Goal: Find specific page/section: Find specific page/section

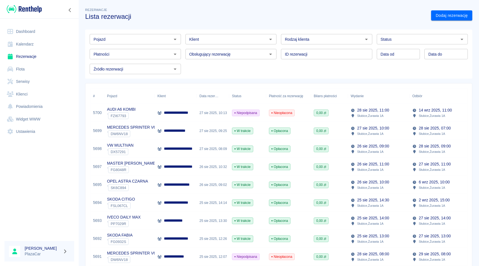
click at [183, 55] on div "Obsługujący rezerwację Obsługujący rezerwację" at bounding box center [229, 51] width 96 height 15
click at [183, 33] on div "Klient Klient" at bounding box center [229, 36] width 96 height 15
click at [183, 52] on div "Obsługujący rezerwację Obsługujący rezerwację" at bounding box center [229, 51] width 96 height 15
click at [184, 40] on div "Klient Klient" at bounding box center [229, 36] width 96 height 15
click at [181, 58] on div "Obsługujący rezerwację Obsługujący rezerwację" at bounding box center [229, 51] width 96 height 15
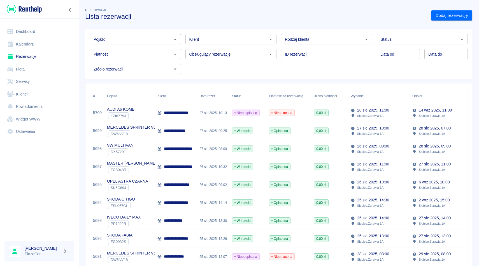
click at [183, 41] on div "Klient Klient" at bounding box center [229, 36] width 96 height 15
click at [183, 51] on div "Obsługujący rezerwację Obsługujący rezerwację" at bounding box center [229, 51] width 96 height 15
click at [183, 40] on div "Klient Klient" at bounding box center [229, 36] width 96 height 15
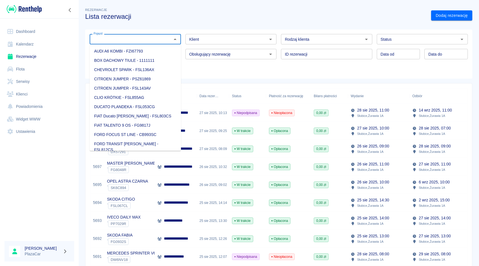
click at [134, 36] on input "Pojazd" at bounding box center [130, 39] width 79 height 7
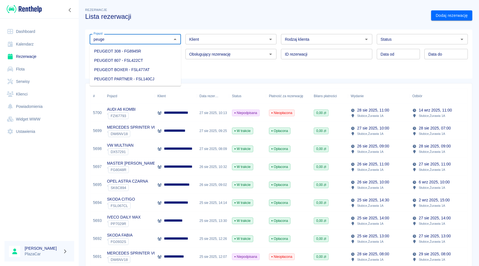
click at [146, 56] on li "PEUGEOT 308 - FG8945R" at bounding box center [135, 51] width 91 height 9
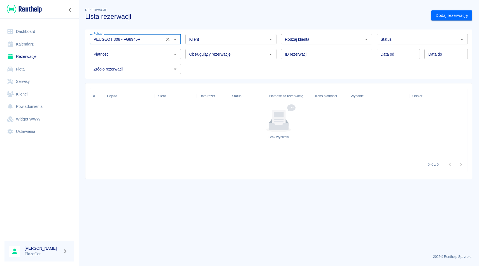
type input "PEUGEOT 308 - FG8945R"
drag, startPoint x: 168, startPoint y: 40, endPoint x: 299, endPoint y: 74, distance: 135.5
click at [285, 72] on div "Pojazd PEUGEOT 308 - FG8945R Pojazd Klient Klient Rodzaj klienta Rodzaj klienta…" at bounding box center [276, 51] width 383 height 45
click at [412, 41] on input "Status" at bounding box center [418, 39] width 79 height 7
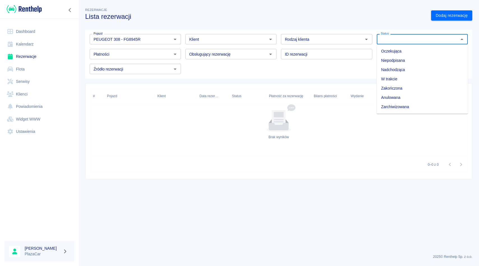
click at [403, 105] on li "Zarchiwizowana" at bounding box center [422, 106] width 91 height 9
type input "Zarchiwizowana"
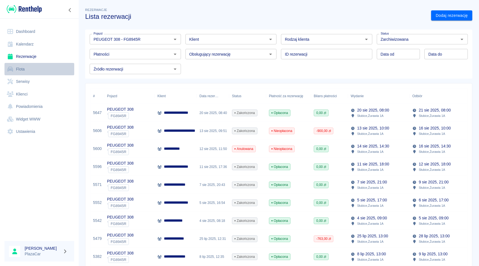
click at [26, 70] on link "Flota" at bounding box center [39, 69] width 70 height 13
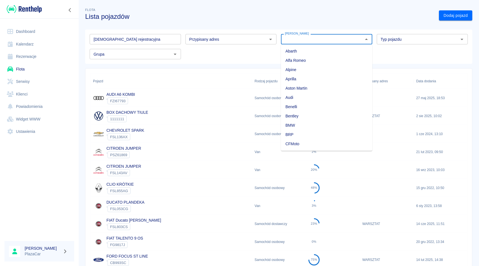
click at [293, 41] on input "[PERSON_NAME]" at bounding box center [322, 39] width 79 height 7
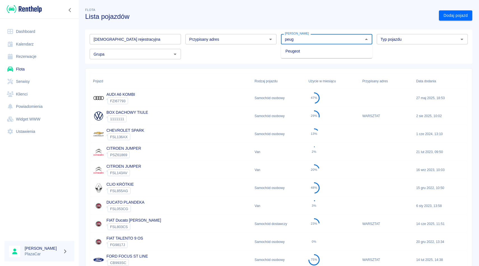
click at [294, 48] on li "Peugeot" at bounding box center [326, 51] width 91 height 9
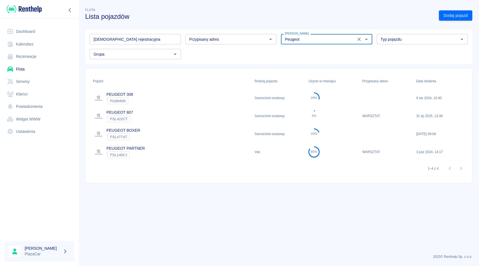
type input "Peugeot"
click at [183, 99] on div "PEUGEOT 308 ` FG8945R" at bounding box center [171, 98] width 162 height 18
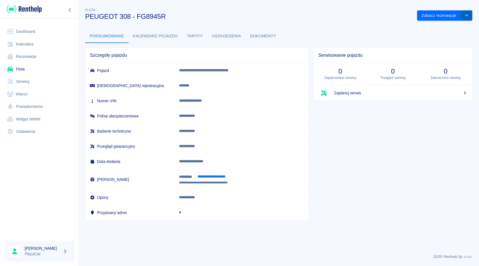
click at [465, 17] on button "drop-down" at bounding box center [467, 15] width 11 height 10
click at [436, 26] on li "Zaktualizuj dane pojazdu" at bounding box center [445, 27] width 52 height 9
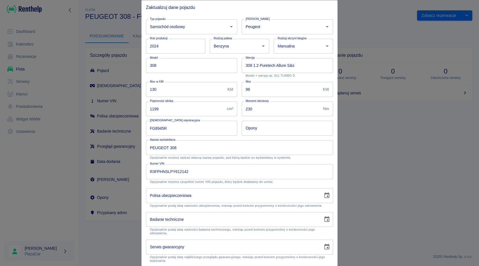
click at [410, 40] on div at bounding box center [239, 133] width 479 height 266
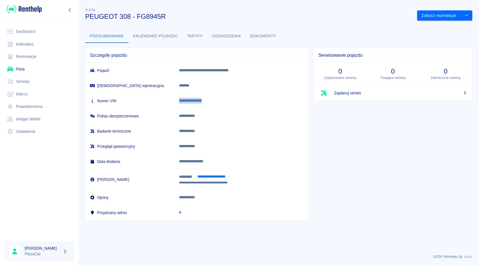
drag, startPoint x: 187, startPoint y: 99, endPoint x: 255, endPoint y: 99, distance: 67.3
click at [255, 99] on td "**********" at bounding box center [242, 100] width 135 height 15
copy p "**********"
